Goal: Information Seeking & Learning: Find specific fact

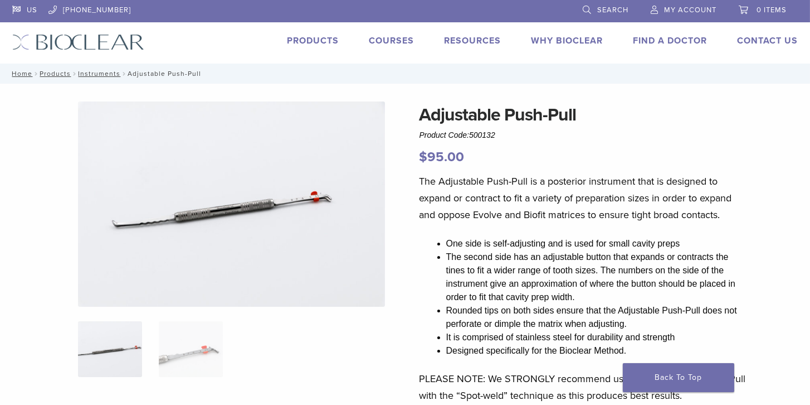
click at [319, 41] on link "Products" at bounding box center [313, 40] width 52 height 11
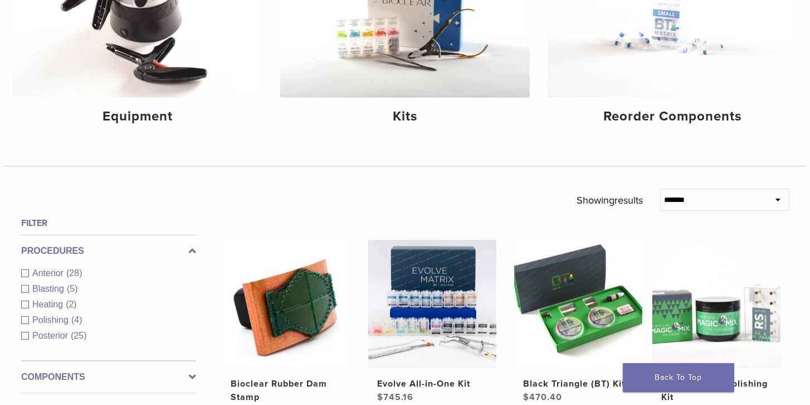
scroll to position [145, 0]
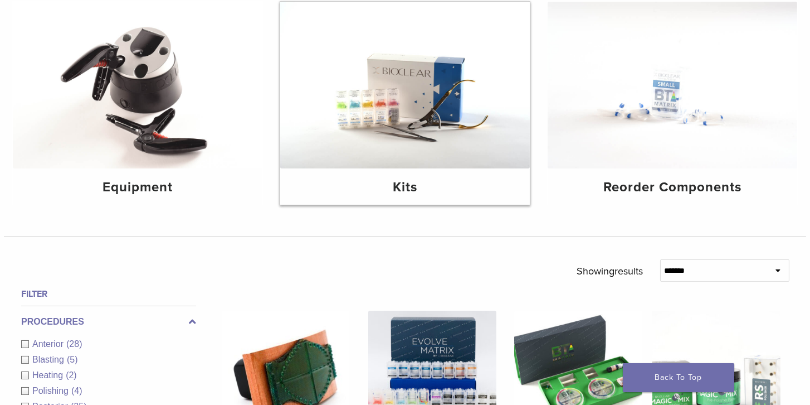
click at [452, 128] on img at bounding box center [405, 85] width 250 height 167
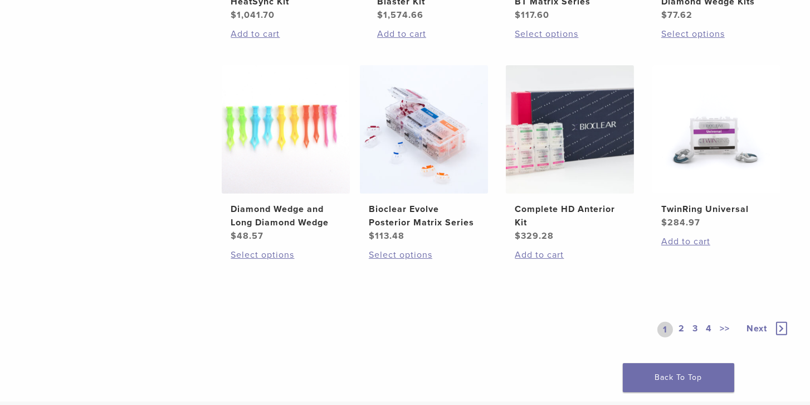
scroll to position [819, 0]
drag, startPoint x: 806, startPoint y: 254, endPoint x: 805, endPoint y: 219, distance: 34.6
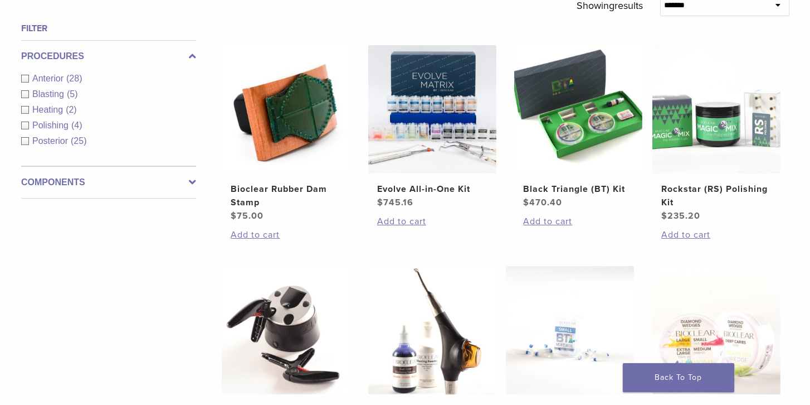
scroll to position [396, 0]
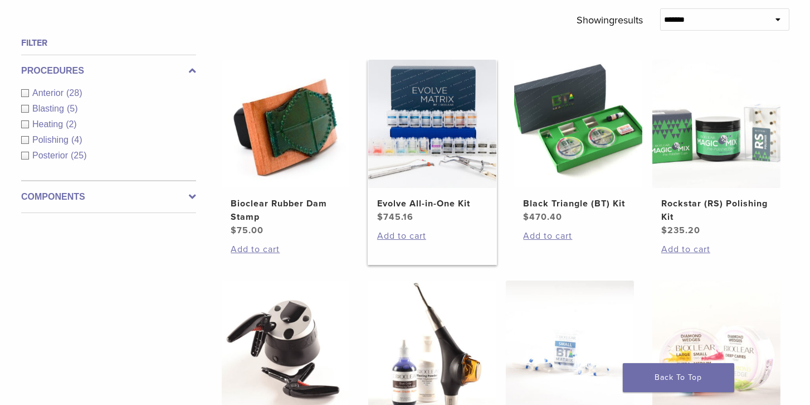
click at [418, 198] on h2 "Evolve All-in-One Kit" at bounding box center [432, 203] width 110 height 13
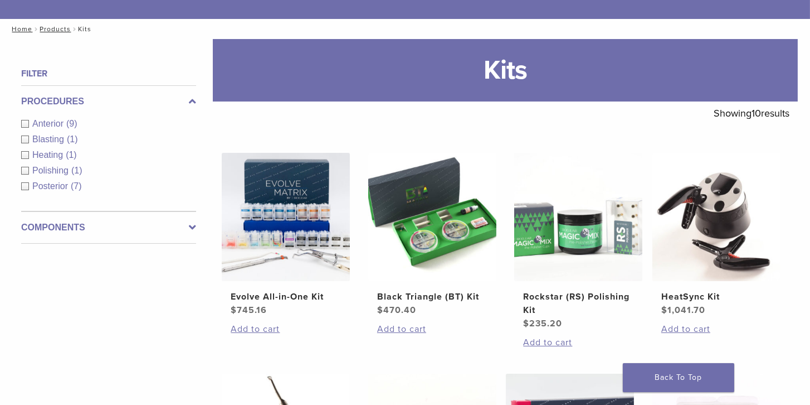
scroll to position [147, 0]
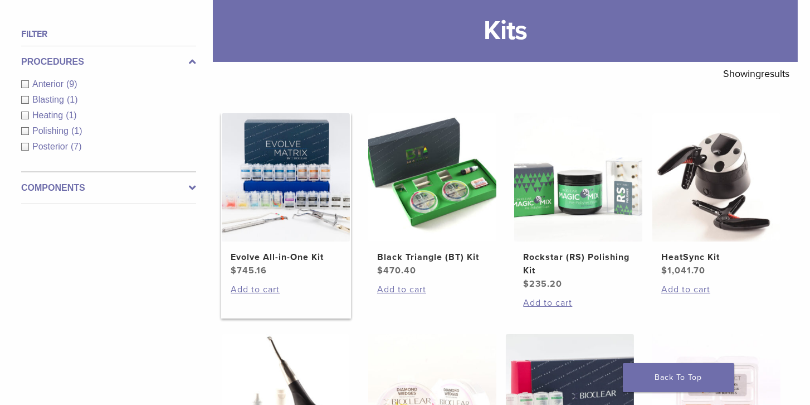
click at [297, 249] on link "Evolve All-in-One Kit $ 745.16" at bounding box center [286, 195] width 130 height 164
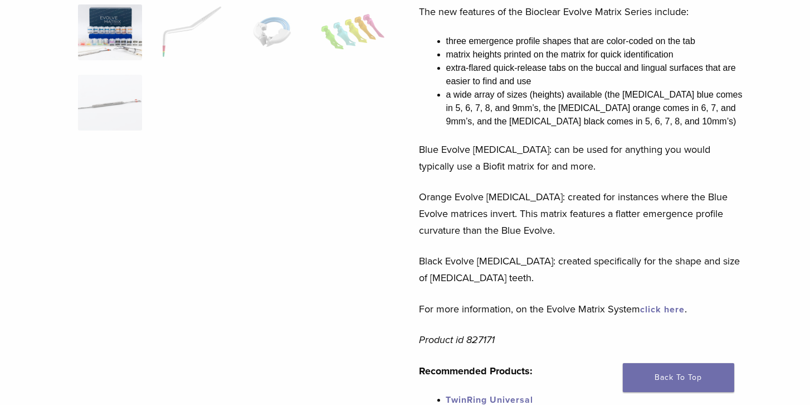
scroll to position [245, 0]
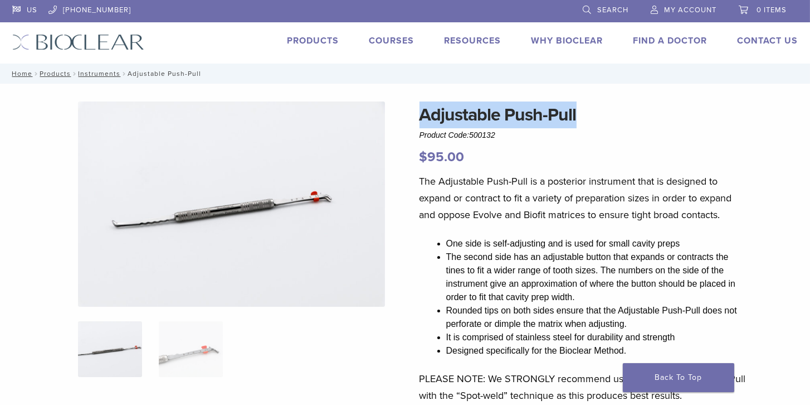
drag, startPoint x: 416, startPoint y: 109, endPoint x: 591, endPoint y: 106, distance: 174.5
click at [509, 116] on h1 "Adjustable Push-Pull" at bounding box center [584, 114] width 328 height 27
click at [517, 117] on h1 "Adjustable Push-Pull" at bounding box center [584, 114] width 328 height 27
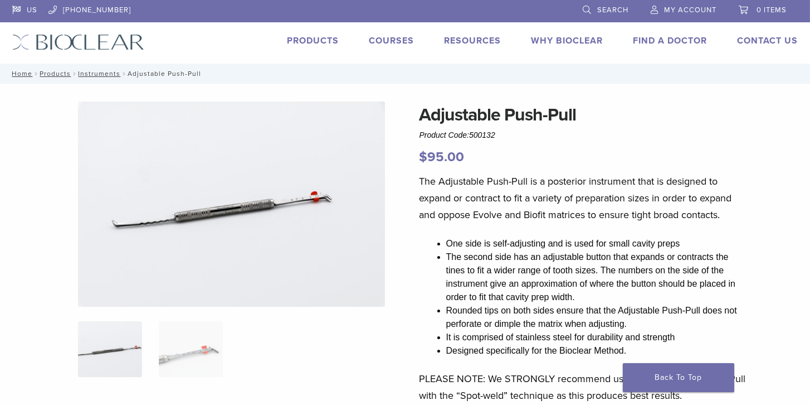
click at [610, 110] on h1 "Adjustable Push-Pull" at bounding box center [584, 114] width 328 height 27
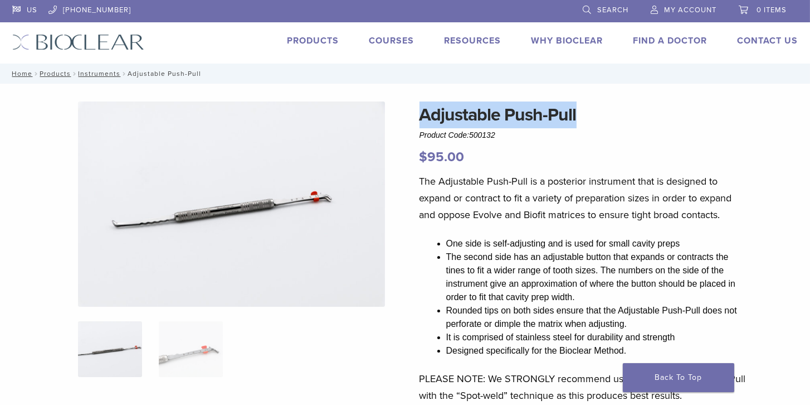
drag, startPoint x: 422, startPoint y: 111, endPoint x: 580, endPoint y: 120, distance: 157.9
click at [580, 120] on h1 "Adjustable Push-Pull" at bounding box center [584, 114] width 328 height 27
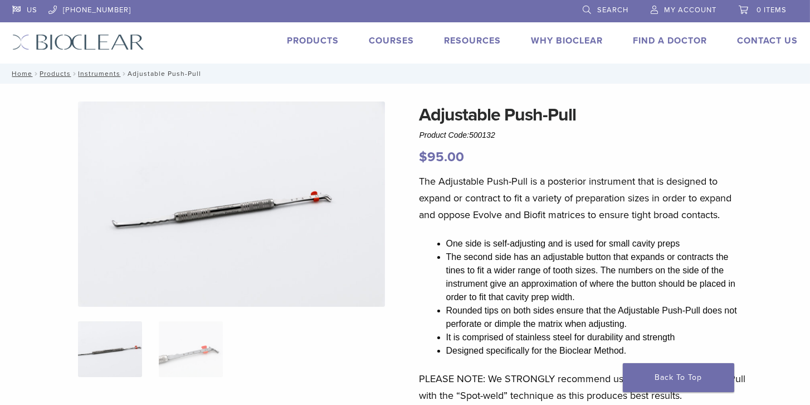
click at [499, 132] on div "Adjustable Push-Pull Product Code: 500132 $ 95.00" at bounding box center [584, 134] width 328 height 66
click at [490, 138] on span "500132" at bounding box center [482, 134] width 26 height 9
click at [463, 138] on span "Product Code: 500132" at bounding box center [458, 134] width 76 height 9
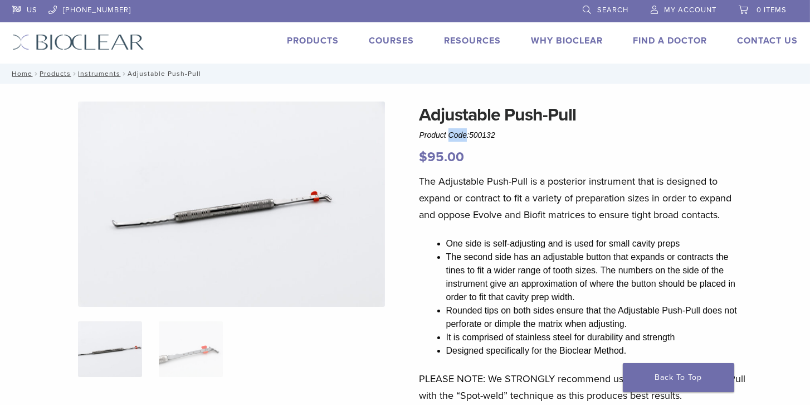
click at [463, 138] on span "Product Code: 500132" at bounding box center [458, 134] width 76 height 9
